Goal: Task Accomplishment & Management: Use online tool/utility

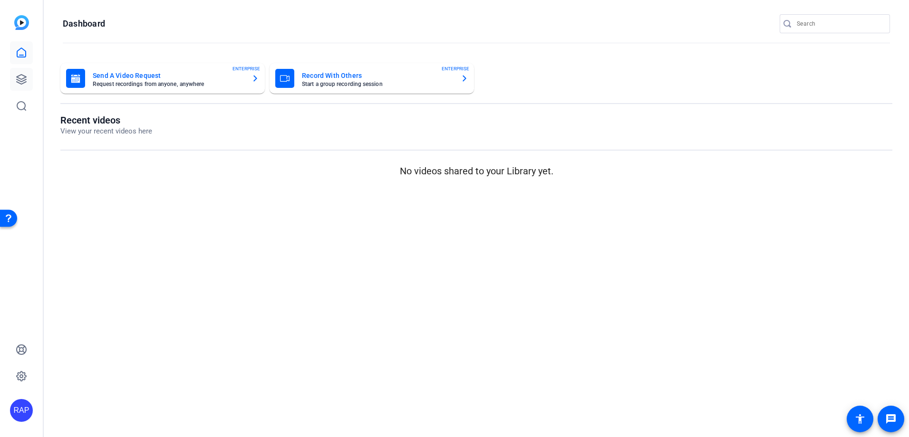
click at [24, 80] on icon at bounding box center [21, 79] width 11 height 11
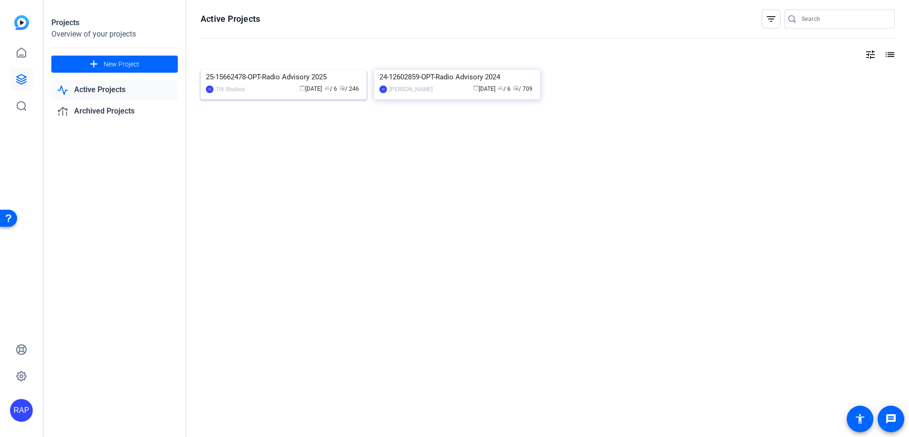
click at [286, 70] on img at bounding box center [284, 70] width 166 height 0
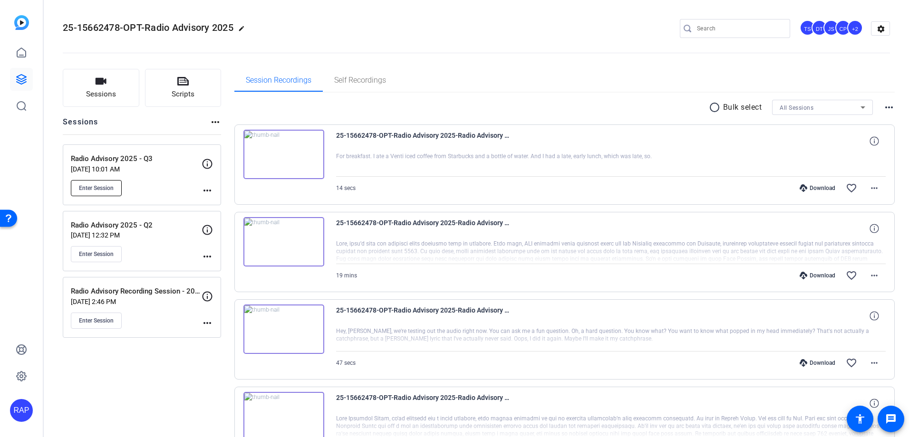
click at [100, 185] on span "Enter Session" at bounding box center [96, 188] width 35 height 8
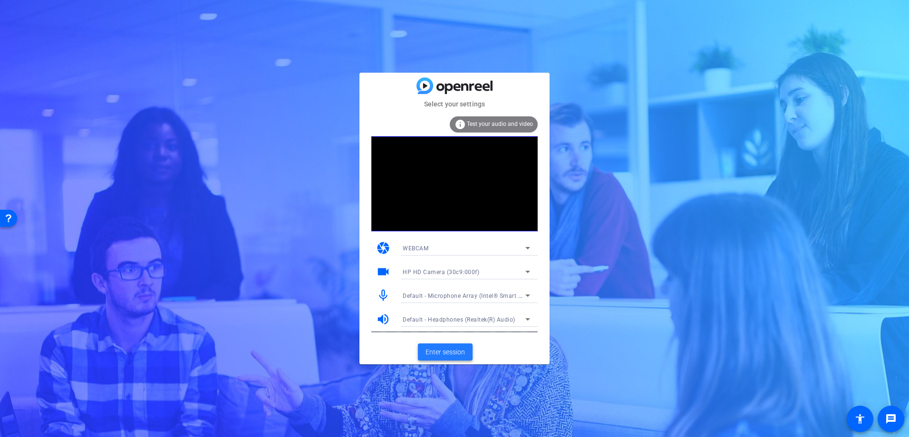
click at [447, 355] on span "Enter session" at bounding box center [444, 352] width 39 height 10
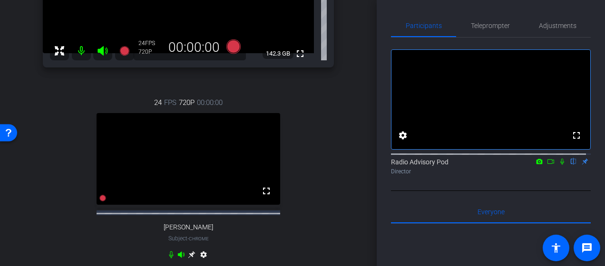
scroll to position [143, 0]
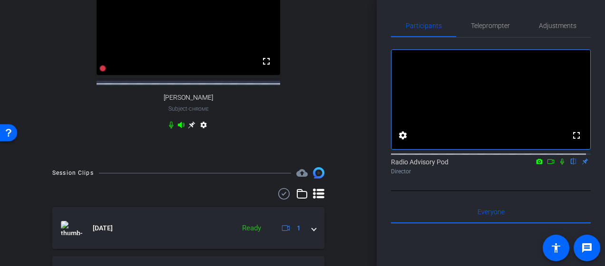
drag, startPoint x: 193, startPoint y: 154, endPoint x: 69, endPoint y: 158, distance: 124.6
click at [193, 148] on div "24 FPS 720P 00:00:00 fullscreen Emily Heuser Subject - Chrome settings" at bounding box center [188, 50] width 291 height 196
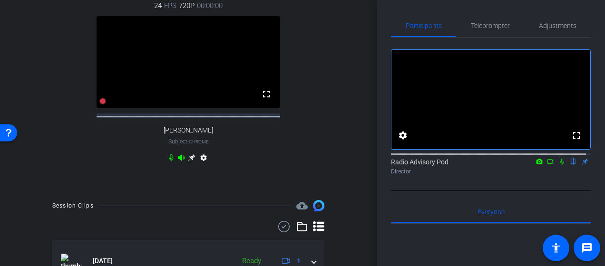
scroll to position [238, 0]
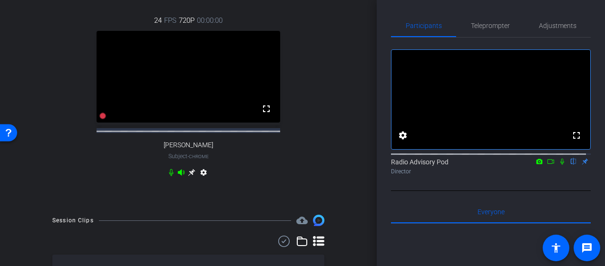
click at [42, 157] on div "Abby1 Chrome info ROOM ID: 378487939 fullscreen settings 142.3 GB 24 FPS 720P 0…" at bounding box center [188, 4] width 329 height 402
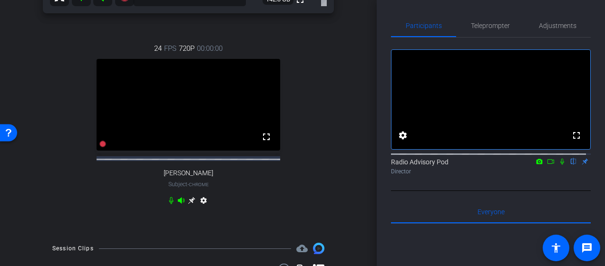
scroll to position [190, 0]
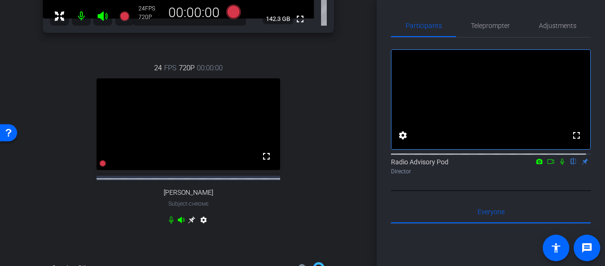
click at [278, 210] on div "24 FPS 720P 00:00:00 fullscreen Emily Heuser Subject - Chrome settings" at bounding box center [188, 145] width 291 height 196
click at [58, 168] on div "24 FPS 720P 00:00:00 fullscreen Emily Heuser Subject - Chrome settings" at bounding box center [188, 145] width 291 height 196
click at [267, 253] on div "Abby1 Chrome info ROOM ID: 378487939 fullscreen settings 142.3 GB 24 FPS 720P 0…" at bounding box center [188, 52] width 329 height 402
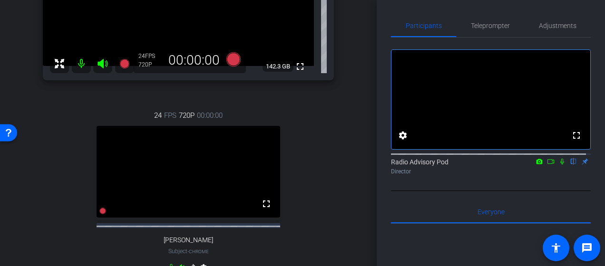
scroll to position [238, 0]
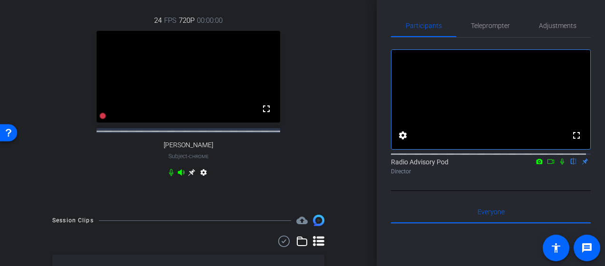
click at [67, 174] on div "24 FPS 720P 00:00:00 fullscreen Emily Heuser Subject - Chrome settings" at bounding box center [188, 98] width 291 height 196
click at [18, 180] on div "arrow_back Radio Advisory 2025 - Q3 Back to project Send invite account_box gri…" at bounding box center [188, 133] width 376 height 266
click at [325, 196] on div "24 FPS 720P 00:00:00 fullscreen Emily Heuser Subject - Chrome settings" at bounding box center [188, 98] width 291 height 196
click at [347, 196] on div "Abby1 Chrome info ROOM ID: 378487939 fullscreen settings 142.3 GB 24 FPS 720P 0…" at bounding box center [188, 4] width 329 height 402
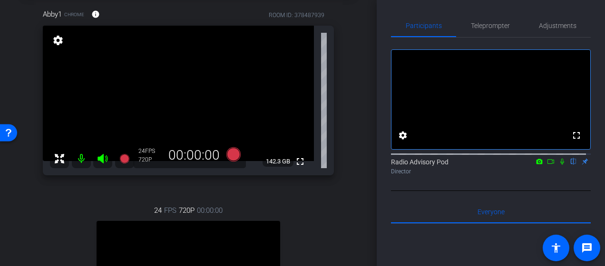
scroll to position [95, 0]
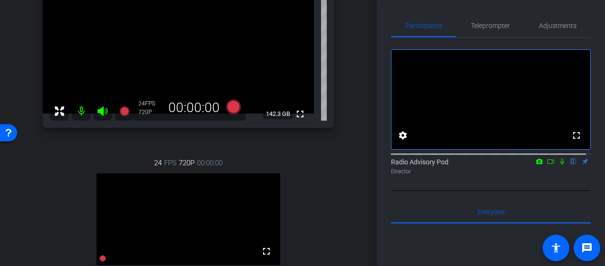
click at [349, 192] on div "arrow_back Radio Advisory 2025 - Q3 Back to project Send invite account_box gri…" at bounding box center [188, 133] width 376 height 266
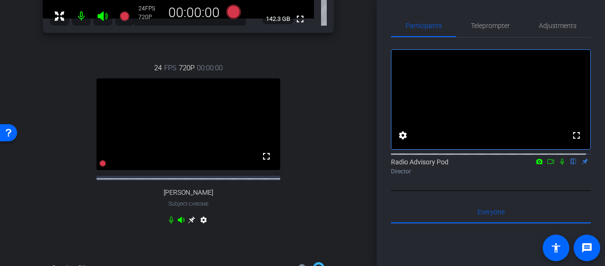
click at [74, 213] on div "24 FPS 720P 00:00:00 fullscreen Emily Heuser Subject - Chrome settings" at bounding box center [188, 145] width 291 height 196
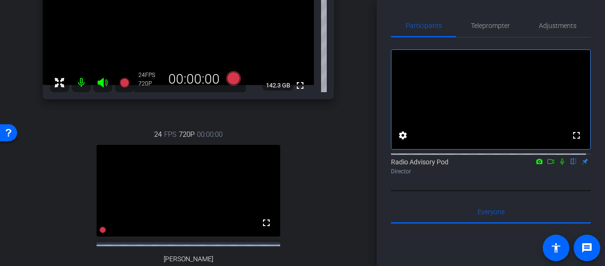
scroll to position [143, 0]
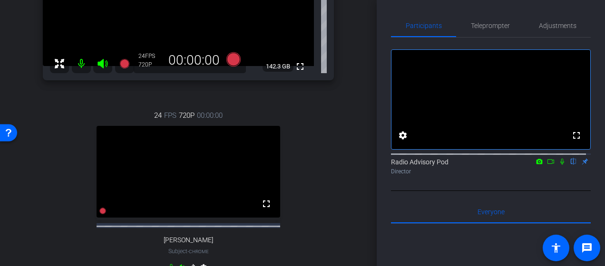
click at [71, 249] on div "24 FPS 720P 00:00:00 fullscreen Emily Heuser Subject - Chrome settings" at bounding box center [188, 193] width 291 height 196
click at [14, 185] on div "arrow_back Radio Advisory 2025 - Q3 Back to project Send invite account_box gri…" at bounding box center [188, 133] width 376 height 266
click at [32, 219] on div "Abby1 Chrome info ROOM ID: 378487939 fullscreen settings 142.3 GB 24 FPS 720P 0…" at bounding box center [188, 99] width 329 height 402
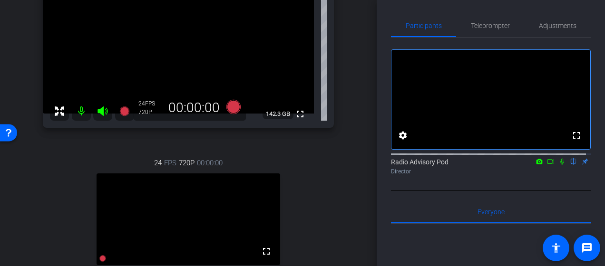
click at [40, 222] on div "Abby1 Chrome info ROOM ID: 378487939 fullscreen settings 142.3 GB 24 FPS 720P 0…" at bounding box center [188, 147] width 329 height 402
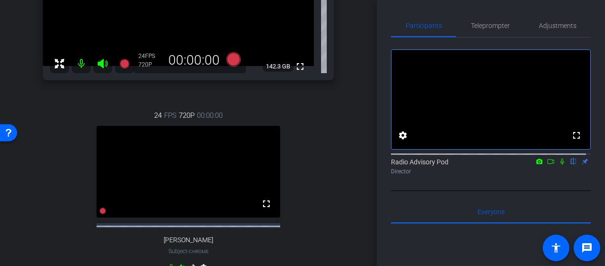
click at [32, 218] on div "Abby1 Chrome info ROOM ID: 378487939 fullscreen settings 142.3 GB 24 FPS 720P 0…" at bounding box center [188, 99] width 329 height 402
click at [40, 175] on div "Abby1 Chrome info ROOM ID: 378487939 fullscreen settings 142.3 GB 24 FPS 720P 0…" at bounding box center [188, 99] width 329 height 402
click at [43, 229] on div "24 FPS 720P 00:00:00 fullscreen Emily Heuser Subject - Chrome settings" at bounding box center [188, 193] width 291 height 196
click at [48, 228] on div "24 FPS 720P 00:00:00 fullscreen Emily Heuser Subject - Chrome settings" at bounding box center [188, 193] width 291 height 196
click at [34, 229] on div "Abby1 Chrome info ROOM ID: 378487939 fullscreen settings 142.3 GB 24 FPS 720P 0…" at bounding box center [188, 99] width 329 height 402
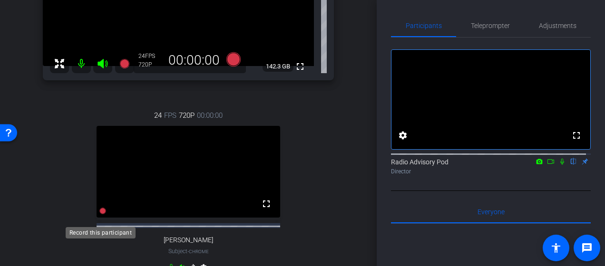
click at [101, 214] on icon at bounding box center [102, 211] width 7 height 7
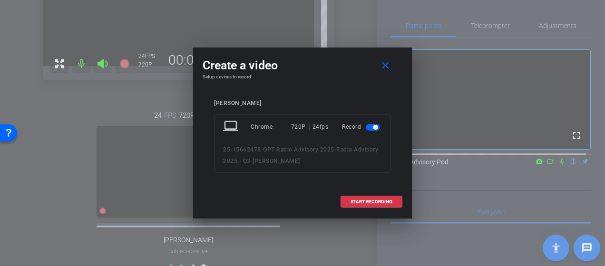
click at [101, 221] on div at bounding box center [302, 133] width 605 height 266
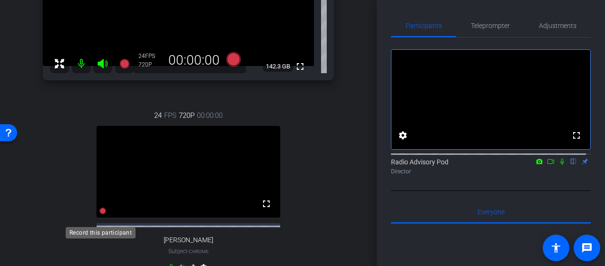
click at [99, 214] on icon at bounding box center [102, 211] width 7 height 7
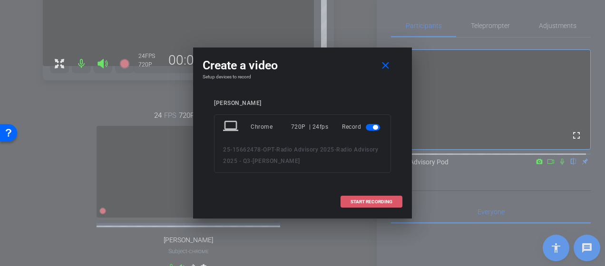
click at [370, 201] on span "START RECORDING" at bounding box center [371, 202] width 42 height 5
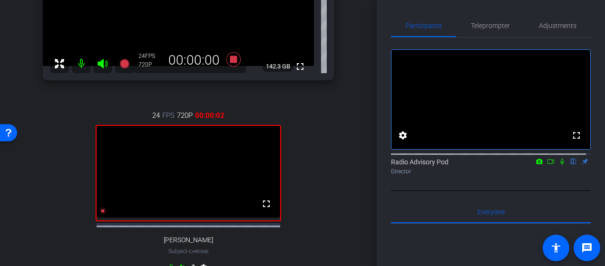
click at [558, 165] on icon at bounding box center [562, 161] width 8 height 7
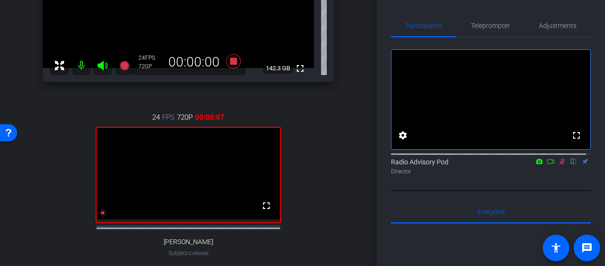
scroll to position [190, 0]
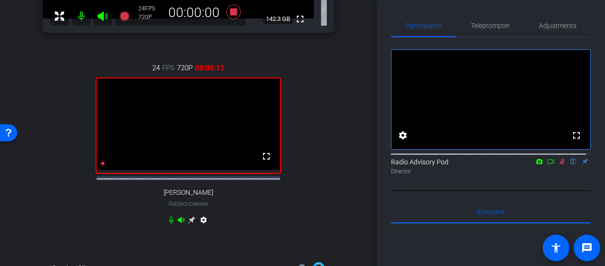
click at [46, 233] on div "24 FPS 720P 00:00:12 fullscreen Emily Heuser Subject - Chrome settings" at bounding box center [188, 145] width 291 height 196
click at [39, 207] on div "Abby1 Chrome info ROOM ID: 378487939 fullscreen settings 142.3 GB 24 FPS 720P 0…" at bounding box center [188, 52] width 329 height 402
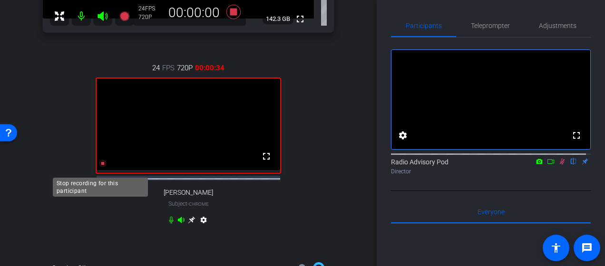
click at [100, 167] on icon at bounding box center [102, 163] width 7 height 7
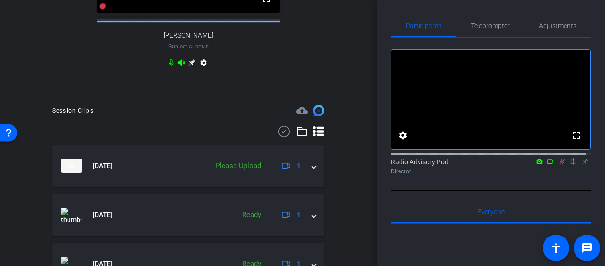
scroll to position [333, 0]
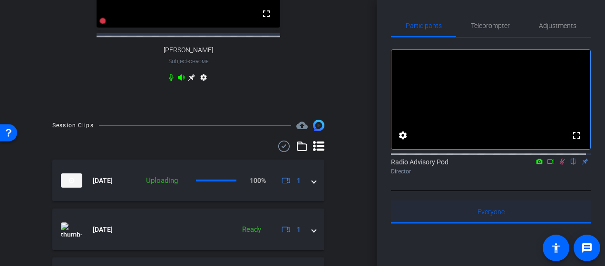
drag, startPoint x: 557, startPoint y: 173, endPoint x: 543, endPoint y: 213, distance: 42.2
click at [513, 191] on div "fullscreen settings Radio Advisory Pod flip Director" at bounding box center [491, 115] width 200 height 154
click at [558, 165] on icon at bounding box center [562, 161] width 8 height 7
click at [559, 165] on icon at bounding box center [562, 161] width 8 height 7
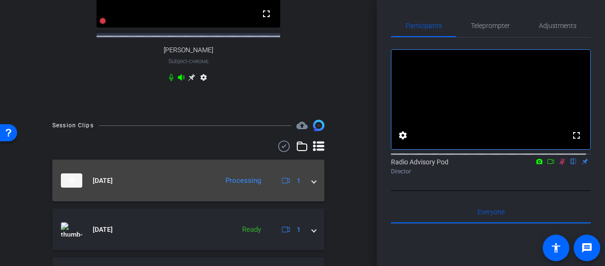
click at [153, 201] on mat-expansion-panel-header "Aug 25, 2025 Processing 1" at bounding box center [188, 181] width 272 height 42
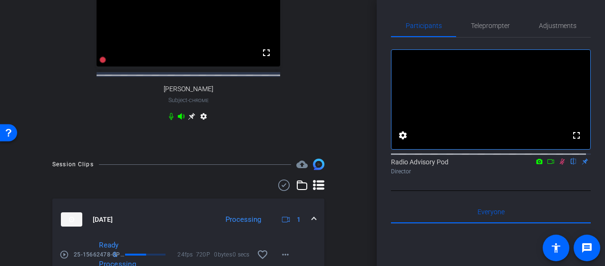
scroll to position [285, 0]
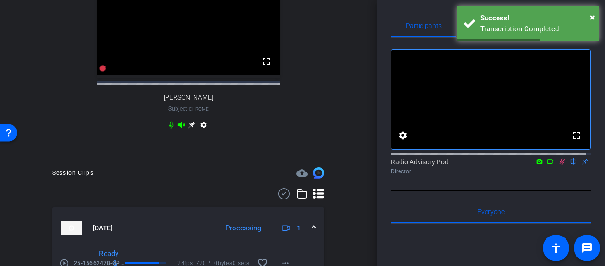
click at [548, 165] on icon at bounding box center [551, 161] width 8 height 7
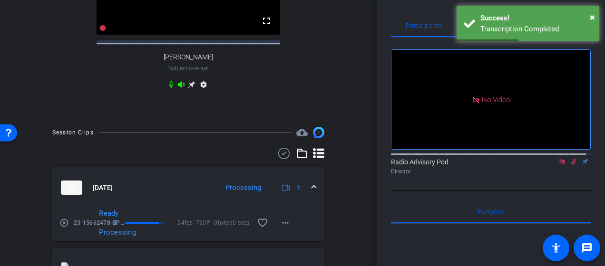
scroll to position [380, 0]
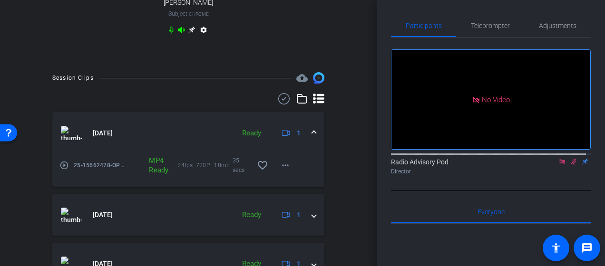
click at [65, 170] on mat-icon "play_circle_outline" at bounding box center [64, 166] width 10 height 10
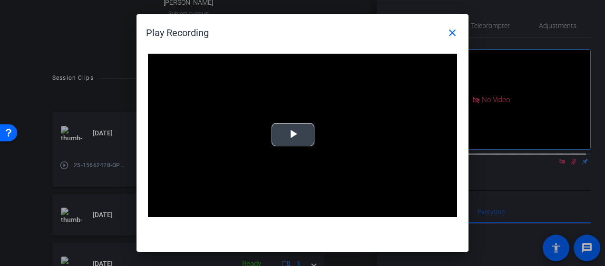
click at [293, 135] on span "Video Player" at bounding box center [293, 135] width 0 height 0
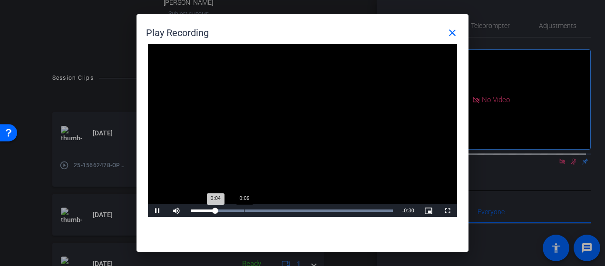
click at [244, 211] on div "0:09" at bounding box center [244, 211] width 0 height 2
click at [337, 217] on div "Loaded : 100.00% 0:25 0:15" at bounding box center [292, 211] width 212 height 14
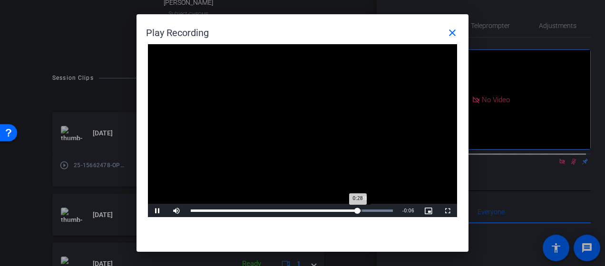
click at [357, 212] on div "0:28" at bounding box center [274, 211] width 167 height 2
click at [463, 32] on span at bounding box center [452, 32] width 23 height 23
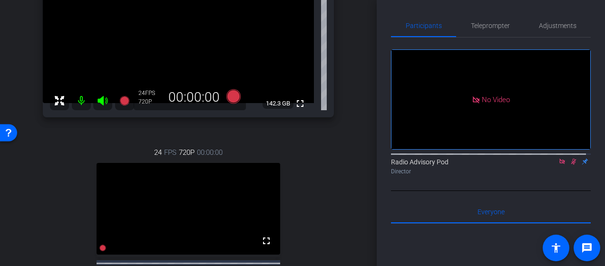
scroll to position [48, 0]
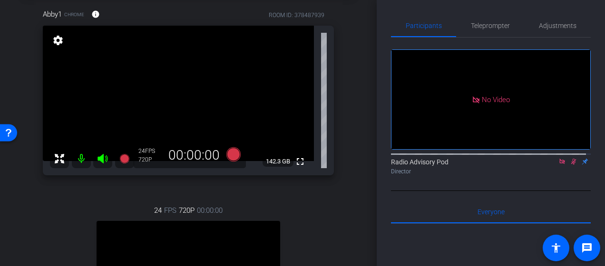
click at [571, 165] on icon at bounding box center [573, 162] width 5 height 6
click at [558, 165] on icon at bounding box center [562, 161] width 8 height 7
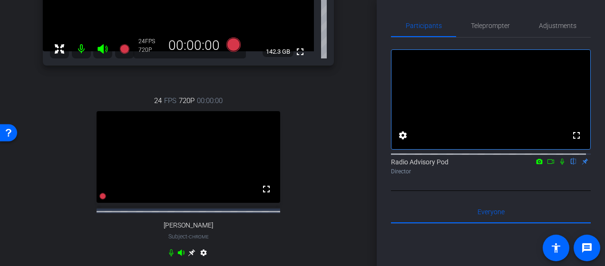
scroll to position [143, 0]
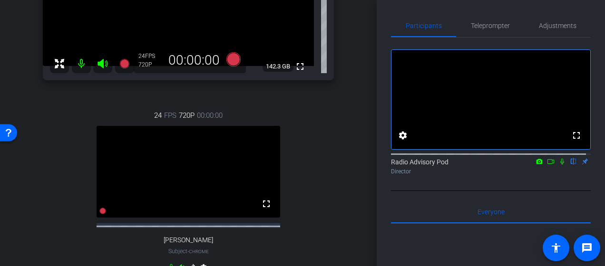
click at [45, 220] on div "24 FPS 720P 00:00:00 fullscreen Emily Heuser Subject - Chrome settings" at bounding box center [188, 193] width 291 height 196
click at [68, 207] on div "24 FPS 720P 00:00:00 fullscreen Emily Heuser Subject - Chrome settings" at bounding box center [188, 193] width 291 height 196
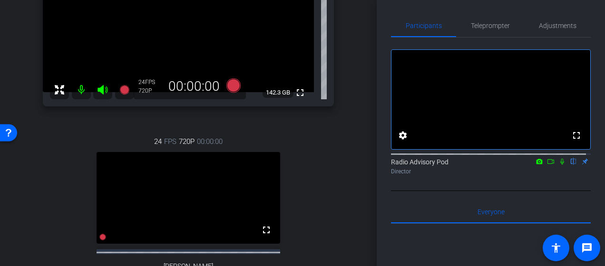
scroll to position [95, 0]
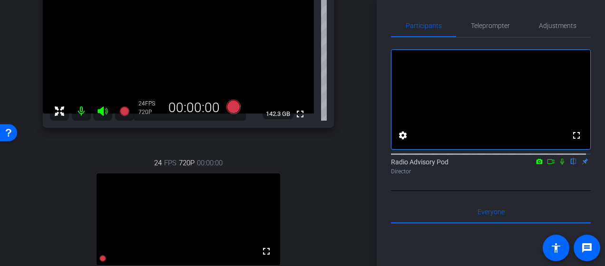
click at [345, 191] on div "Abby1 Chrome info ROOM ID: 378487939 fullscreen settings 142.3 GB 24 FPS 720P 0…" at bounding box center [188, 147] width 329 height 402
click at [560, 165] on icon at bounding box center [562, 162] width 4 height 6
click at [547, 165] on icon at bounding box center [551, 161] width 8 height 7
